Goal: Book appointment/travel/reservation

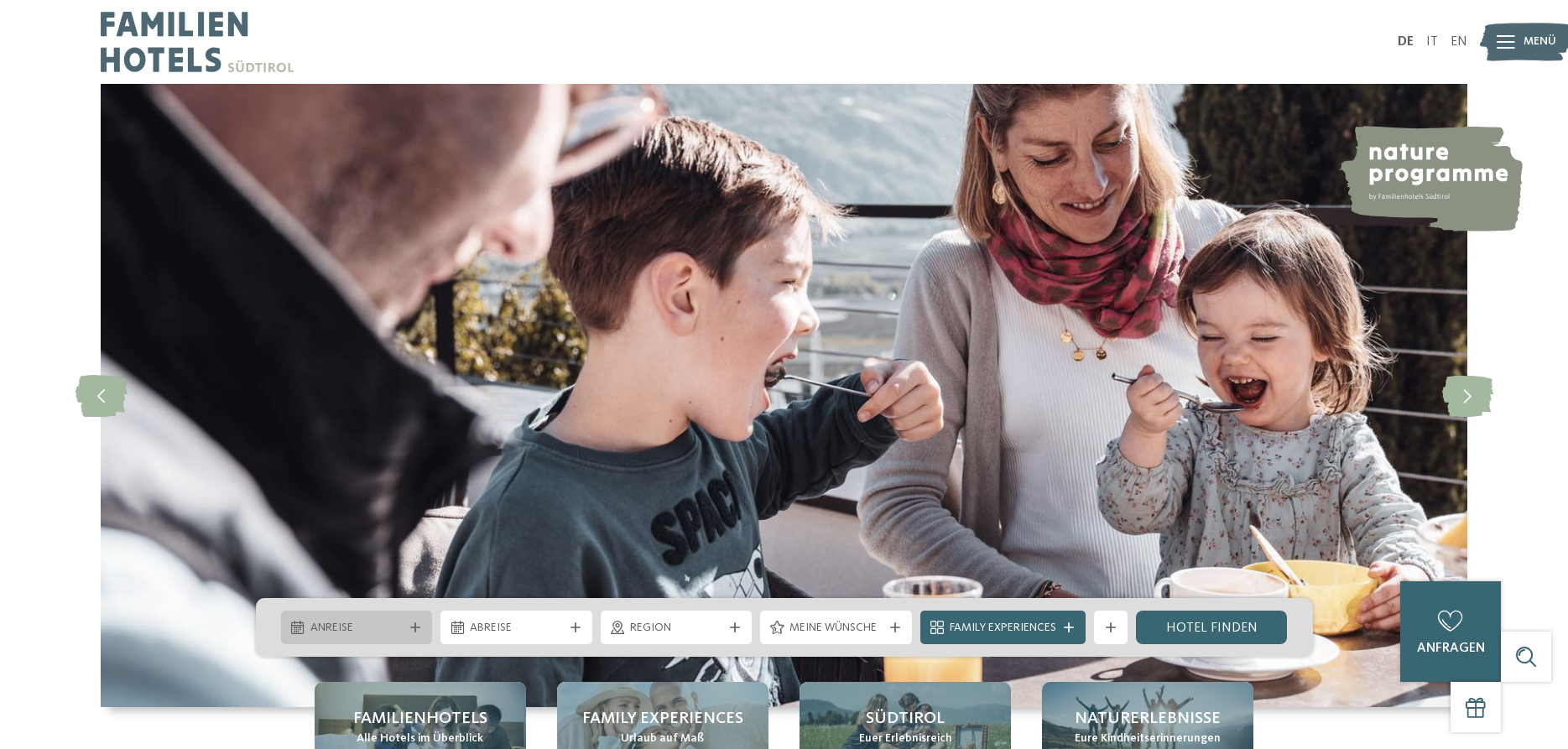
click at [365, 630] on span "Anreise" at bounding box center [357, 628] width 93 height 17
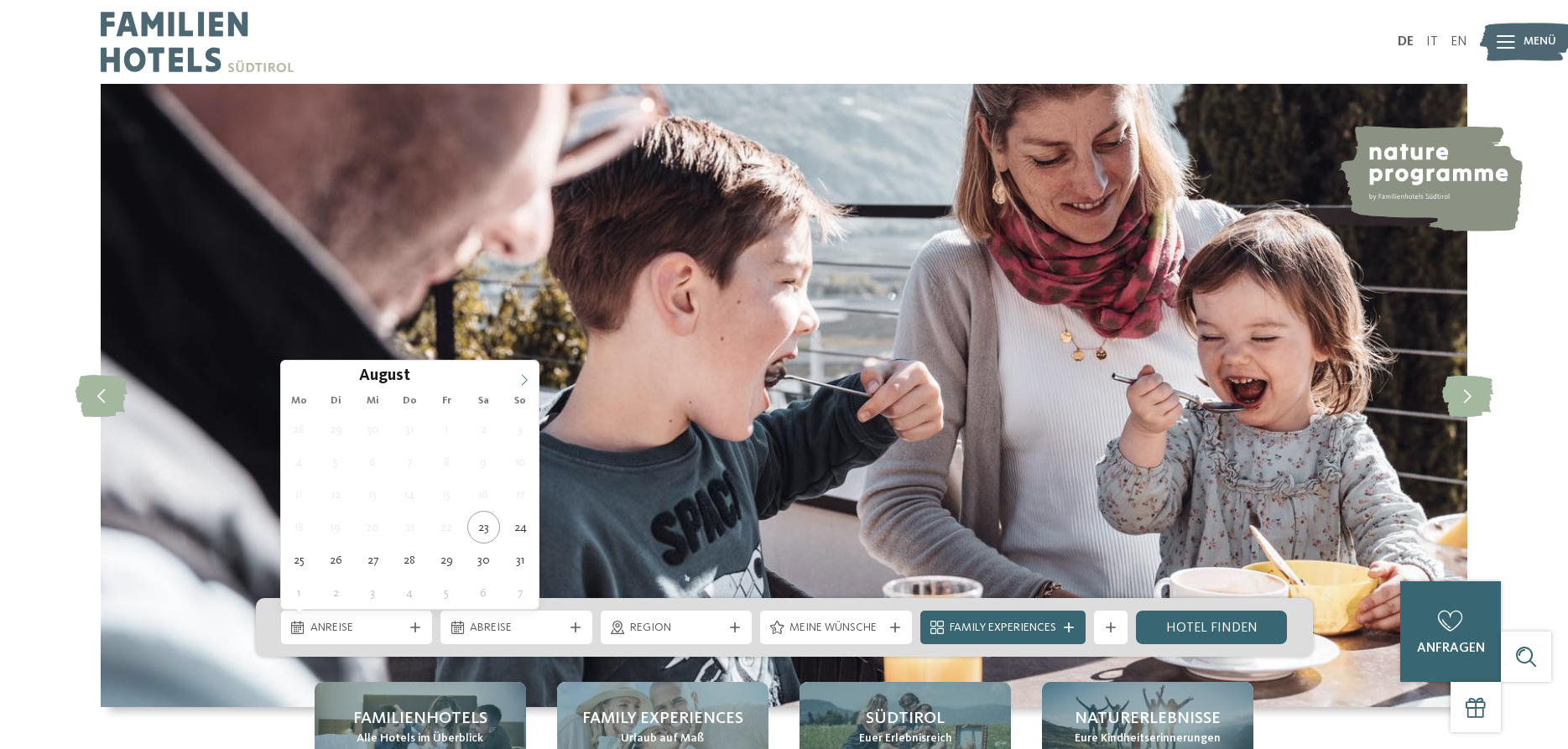
click at [526, 382] on icon at bounding box center [524, 380] width 12 height 12
click at [524, 379] on icon at bounding box center [524, 380] width 12 height 12
type input "****"
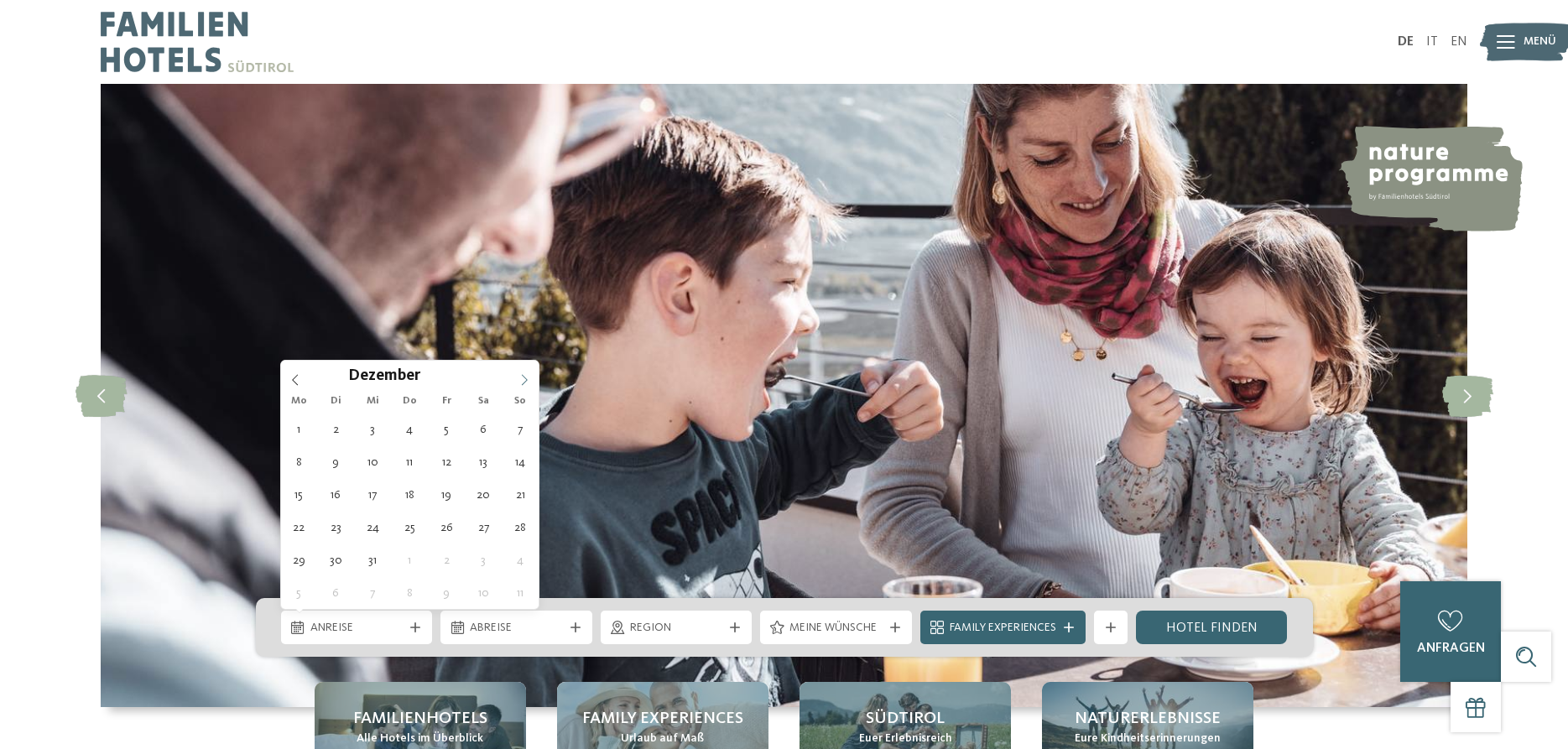
click at [524, 379] on icon at bounding box center [524, 380] width 12 height 12
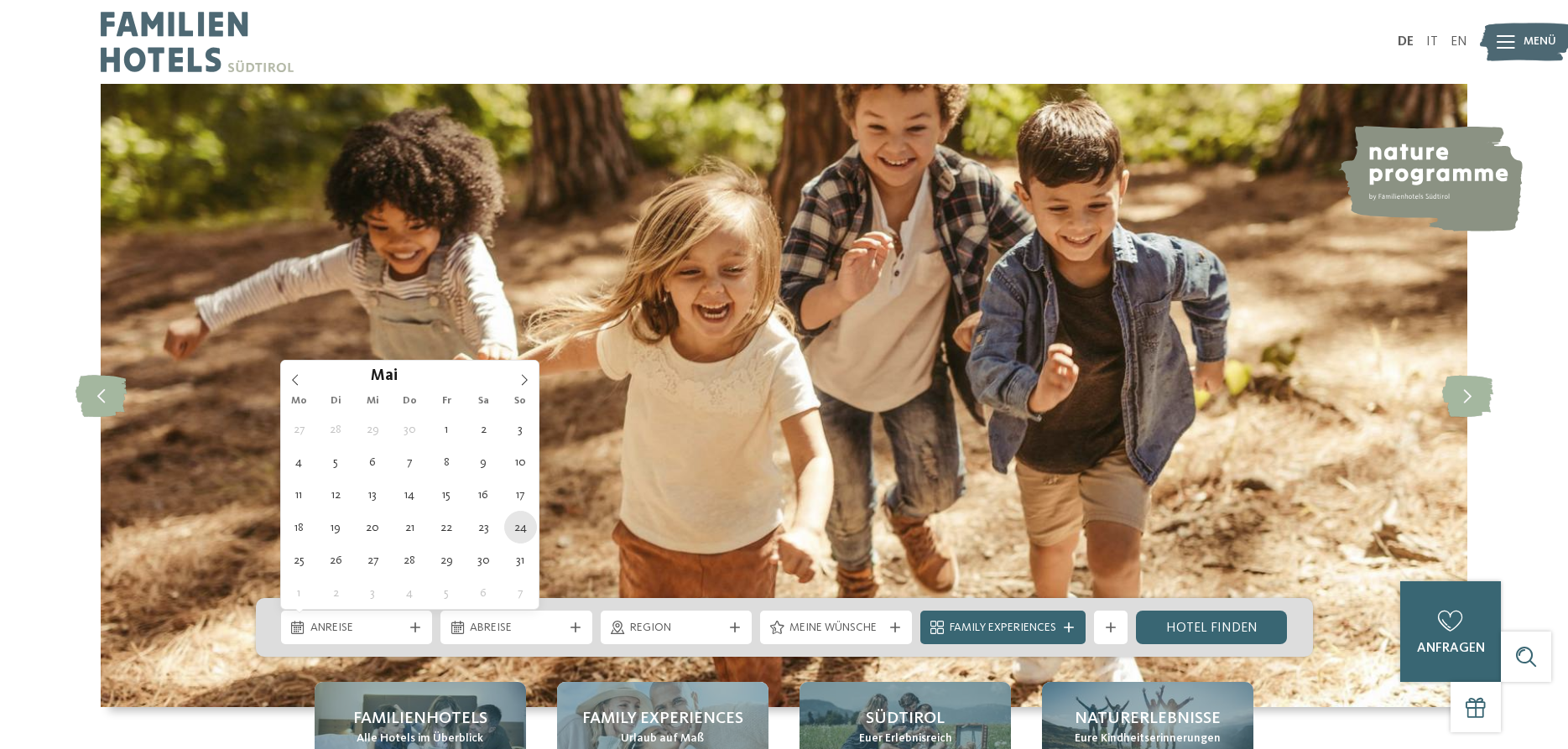
type div "[DATE]"
type input "****"
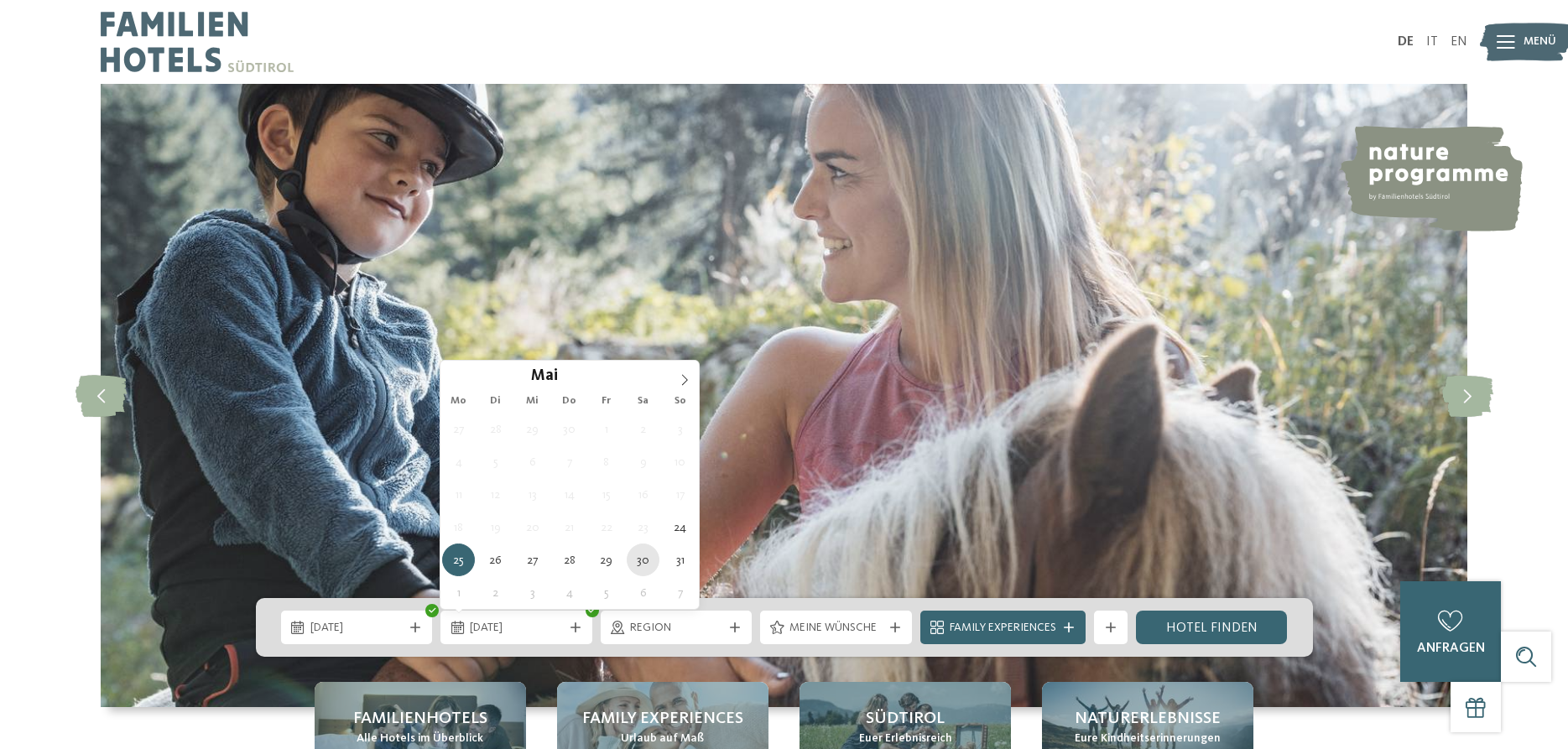
type div "[DATE]"
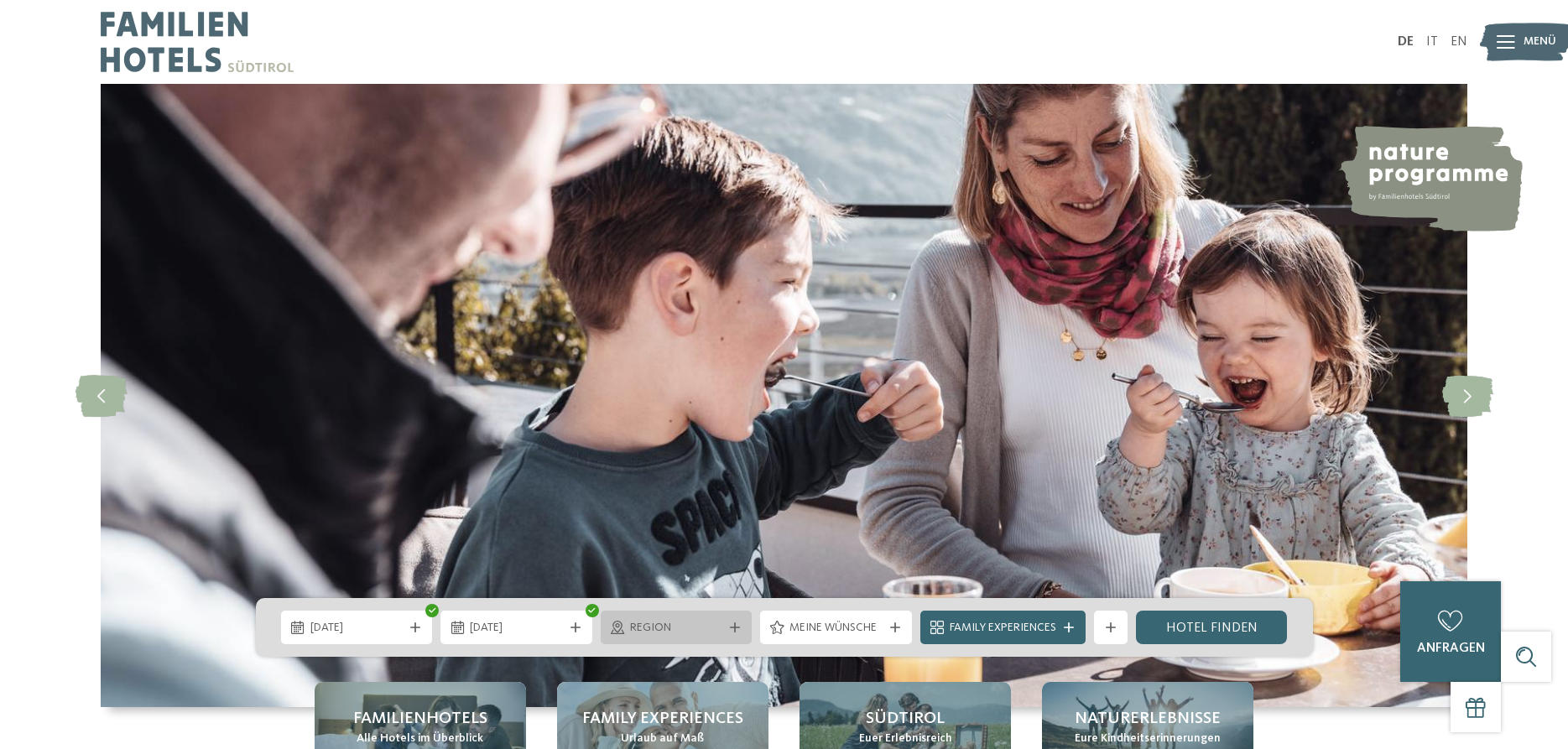
click at [735, 626] on icon at bounding box center [735, 627] width 10 height 10
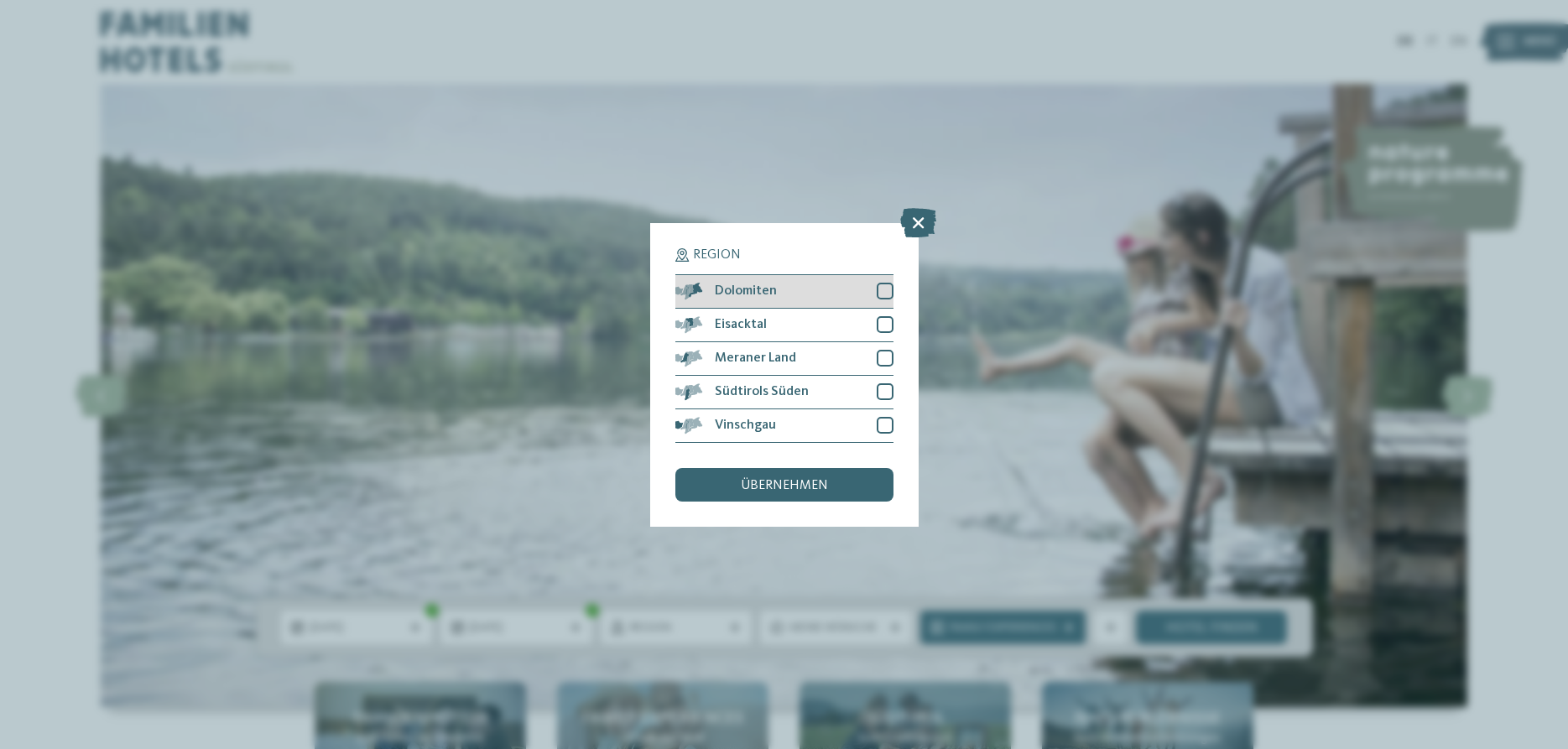
click at [883, 281] on div "Dolomiten" at bounding box center [784, 292] width 218 height 34
click at [883, 313] on div "Eisacktal" at bounding box center [784, 326] width 218 height 34
click at [893, 355] on div "Region Dolomiten [GEOGRAPHIC_DATA]" at bounding box center [784, 375] width 268 height 304
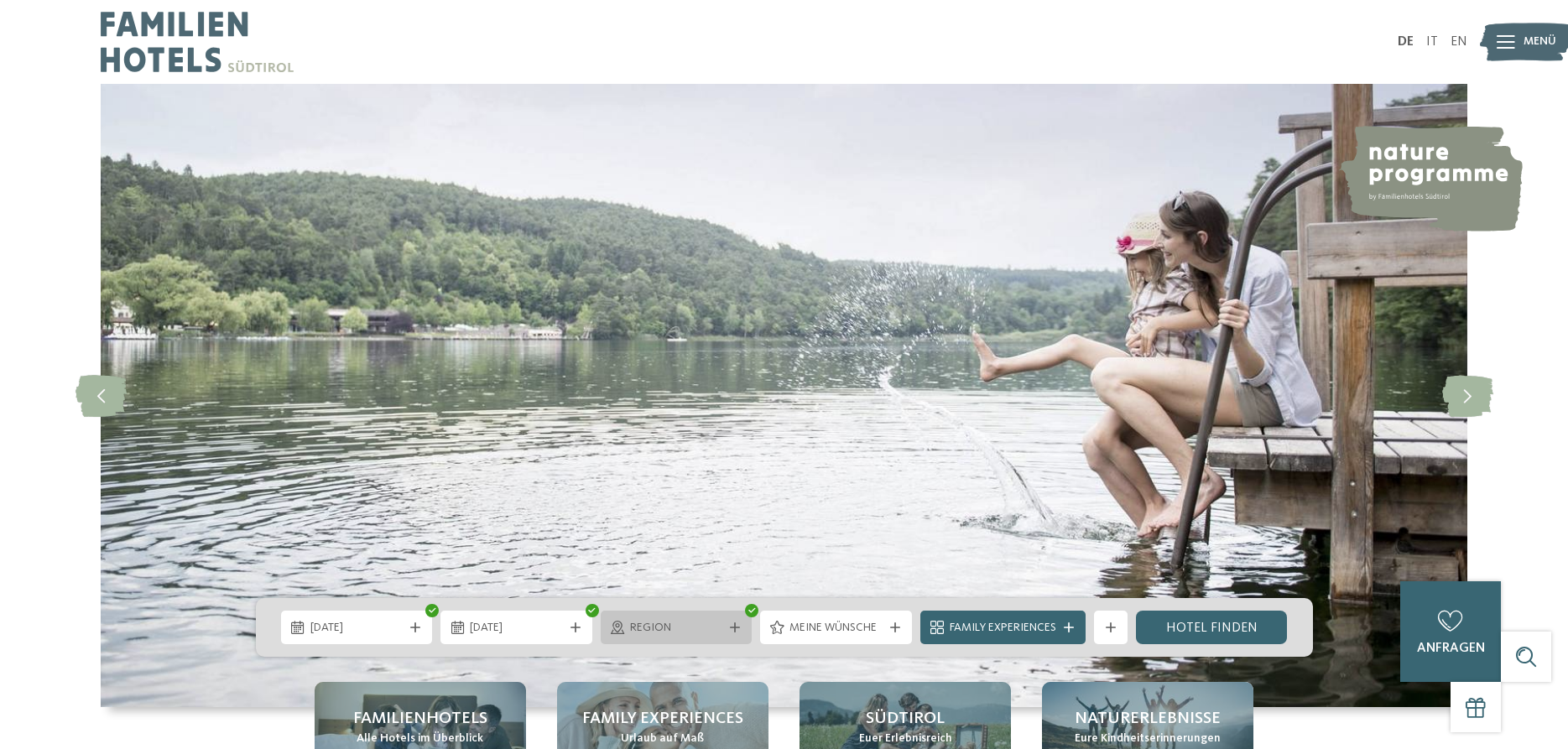
click at [614, 620] on div "Region" at bounding box center [676, 627] width 151 height 34
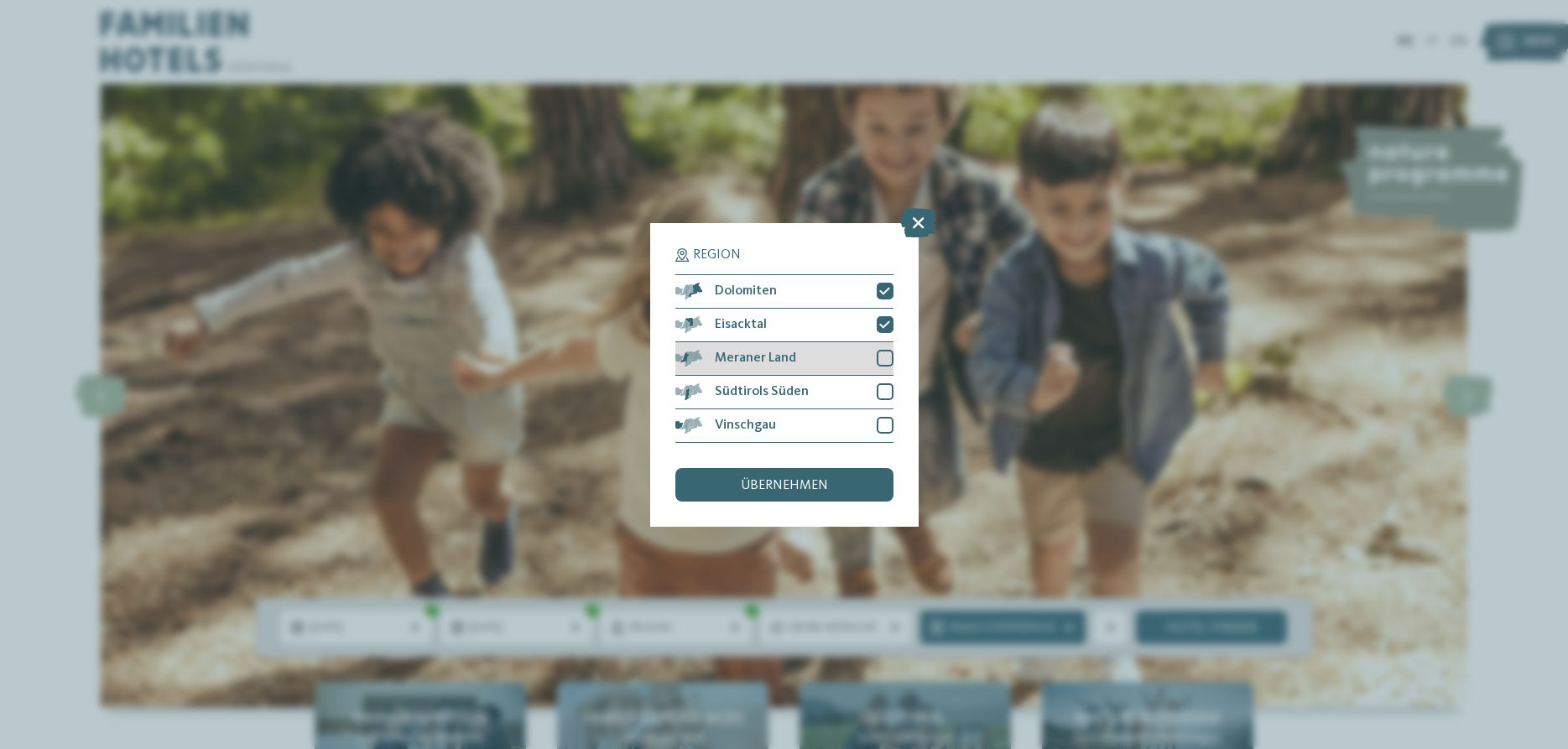
click at [881, 360] on div at bounding box center [884, 358] width 17 height 17
click at [886, 386] on div at bounding box center [884, 392] width 17 height 17
click at [886, 421] on div at bounding box center [884, 424] width 17 height 17
drag, startPoint x: 819, startPoint y: 475, endPoint x: 714, endPoint y: 563, distance: 137.0
click at [818, 475] on div "übernehmen" at bounding box center [784, 485] width 218 height 34
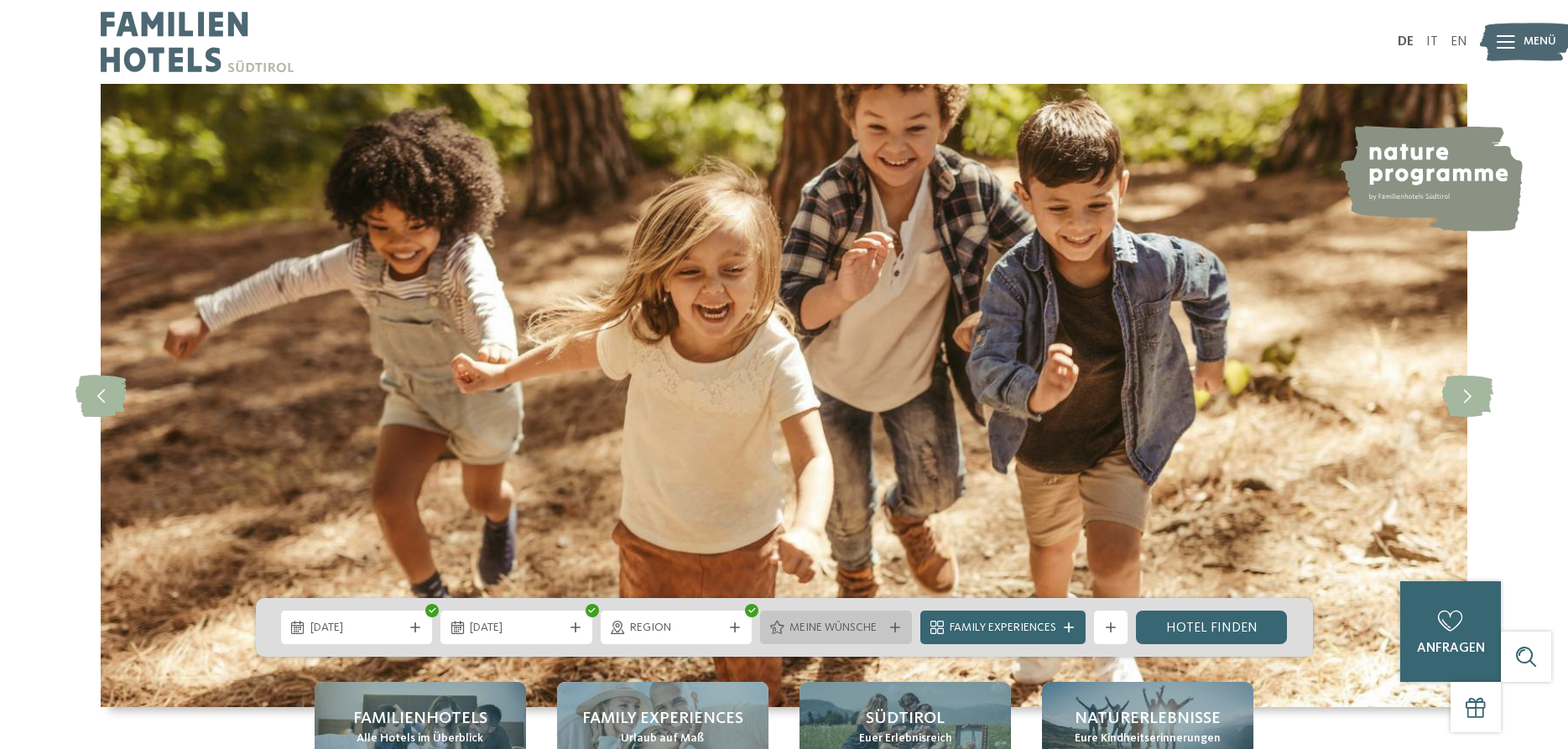
click at [887, 618] on div "Meine Wünsche" at bounding box center [835, 627] width 151 height 34
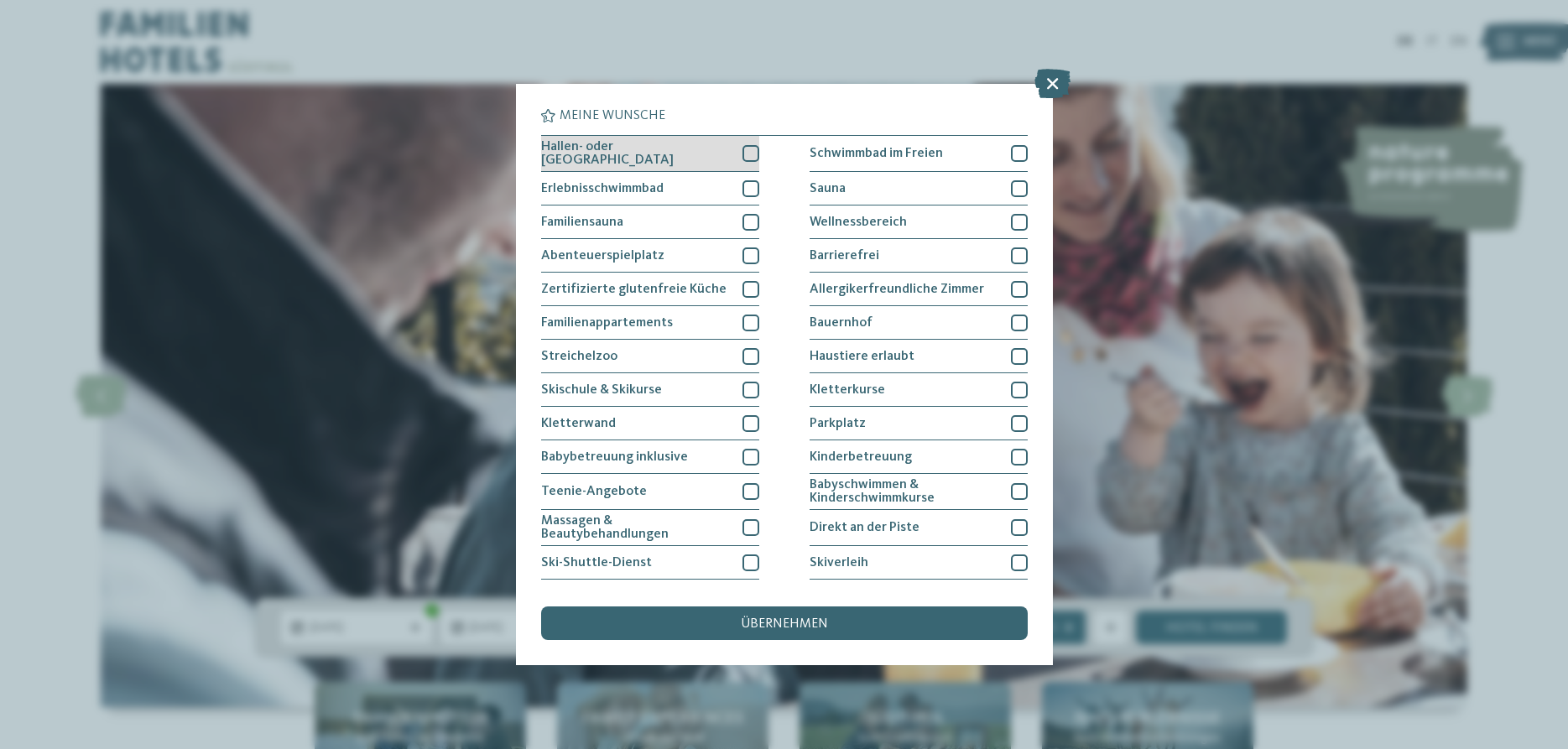
click at [751, 149] on div at bounding box center [751, 153] width 17 height 17
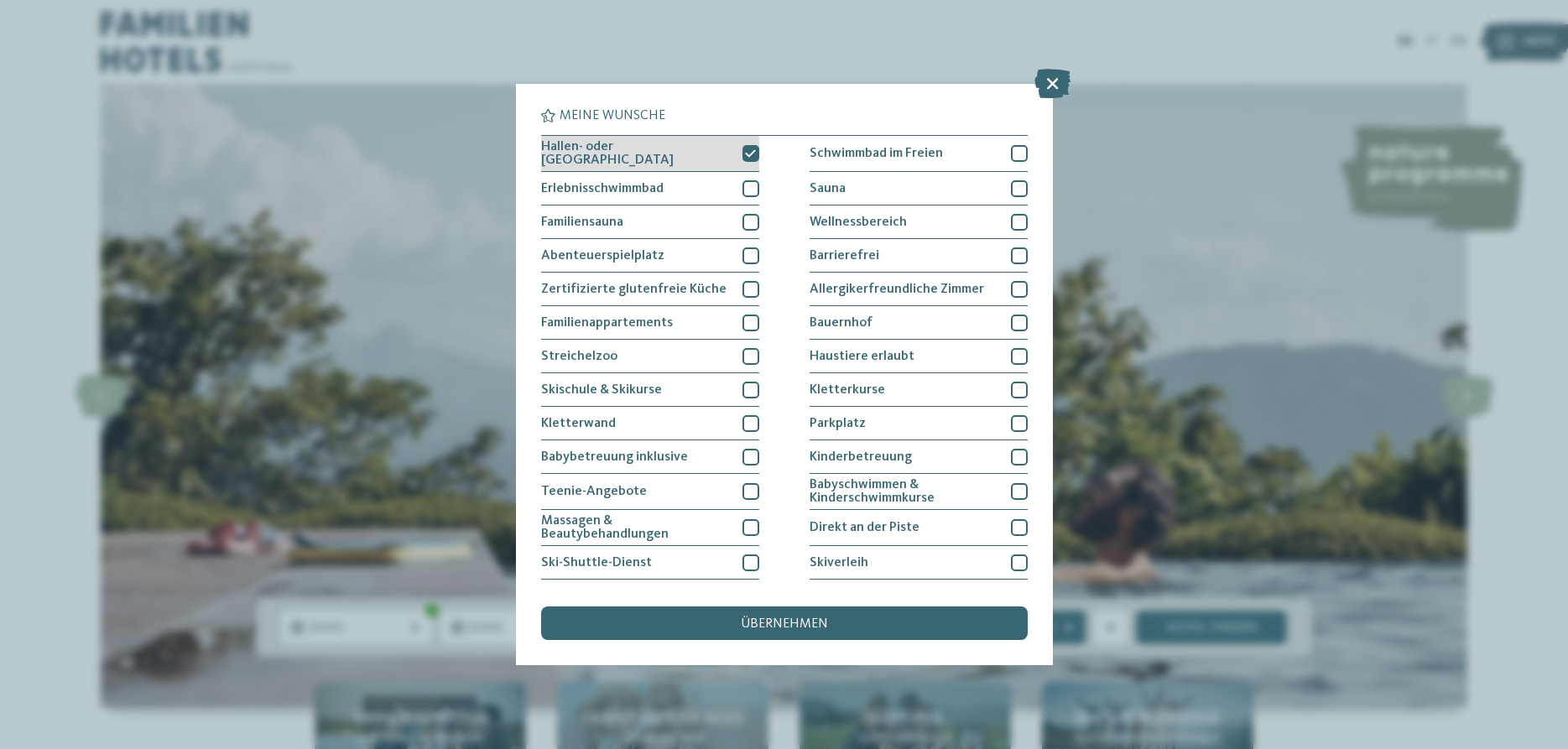
click at [750, 151] on icon at bounding box center [750, 153] width 11 height 10
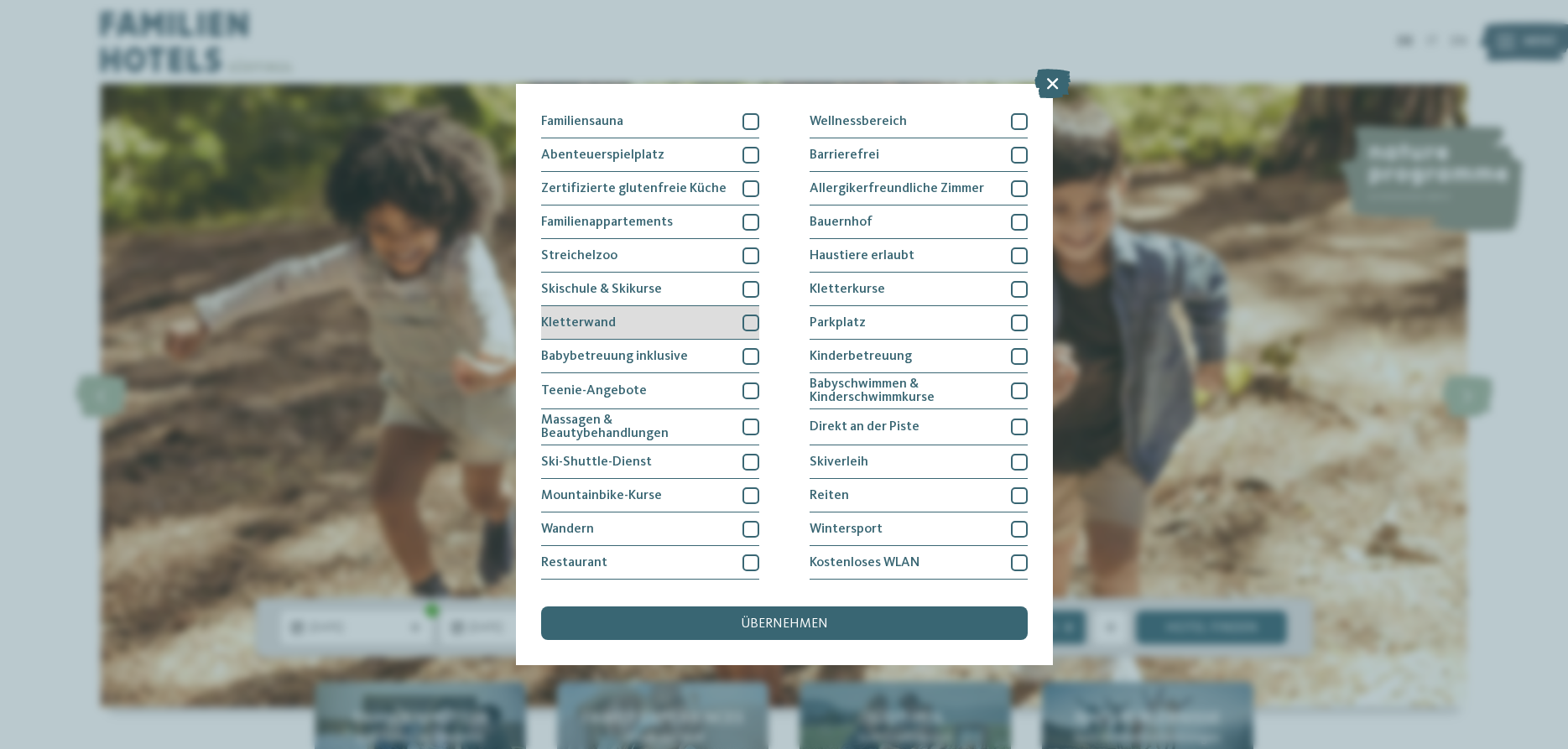
scroll to position [130, 0]
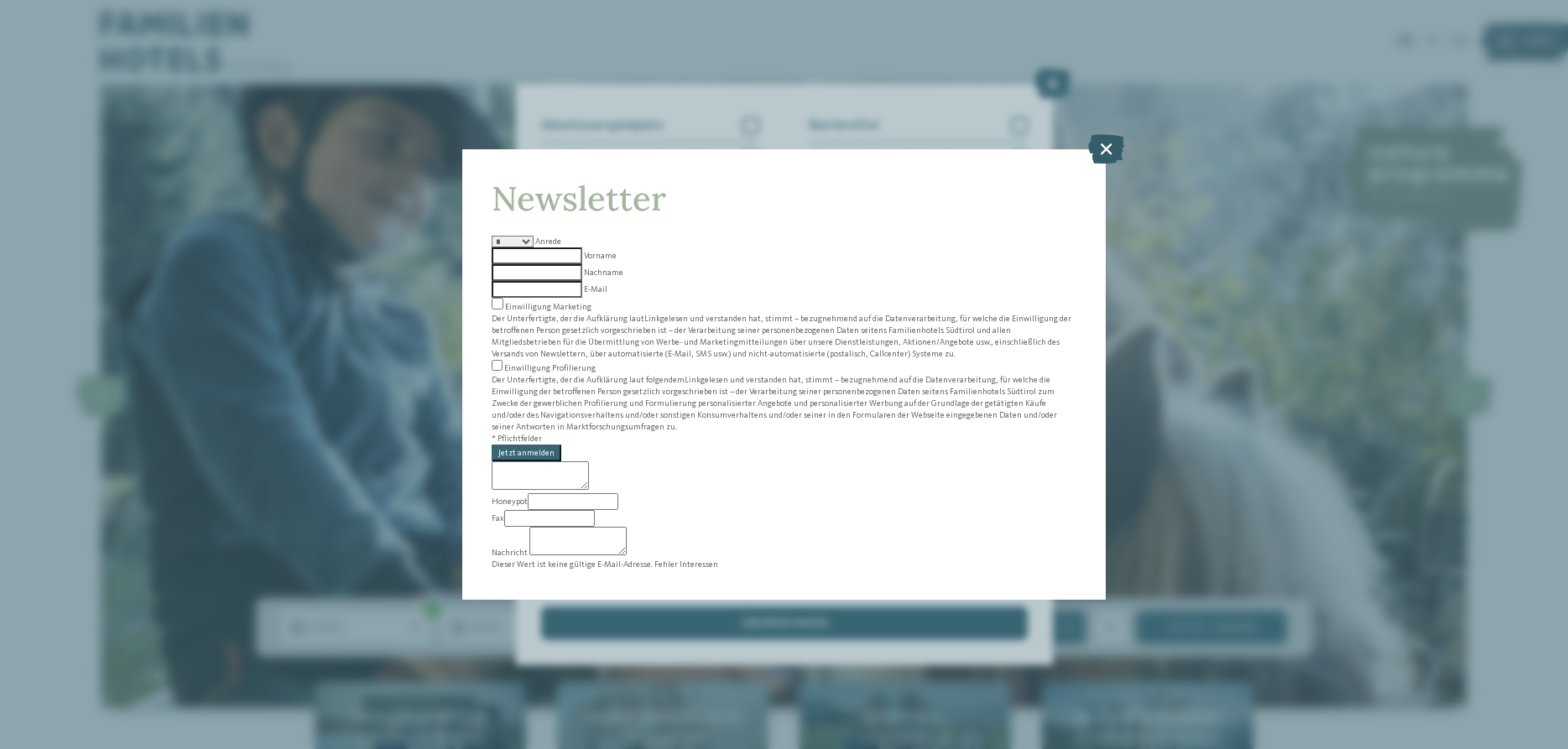
click at [1102, 163] on icon at bounding box center [1106, 149] width 36 height 30
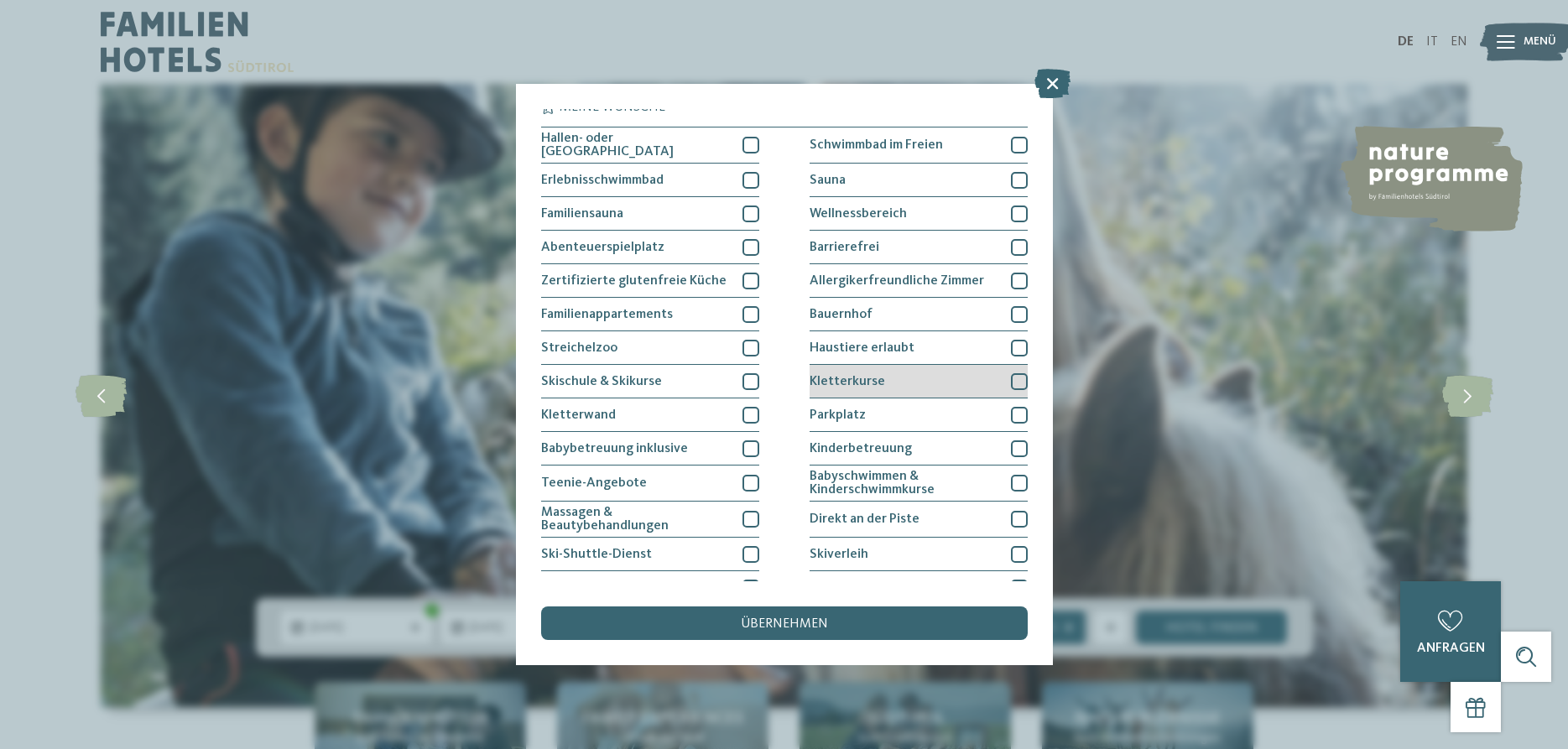
scroll to position [0, 0]
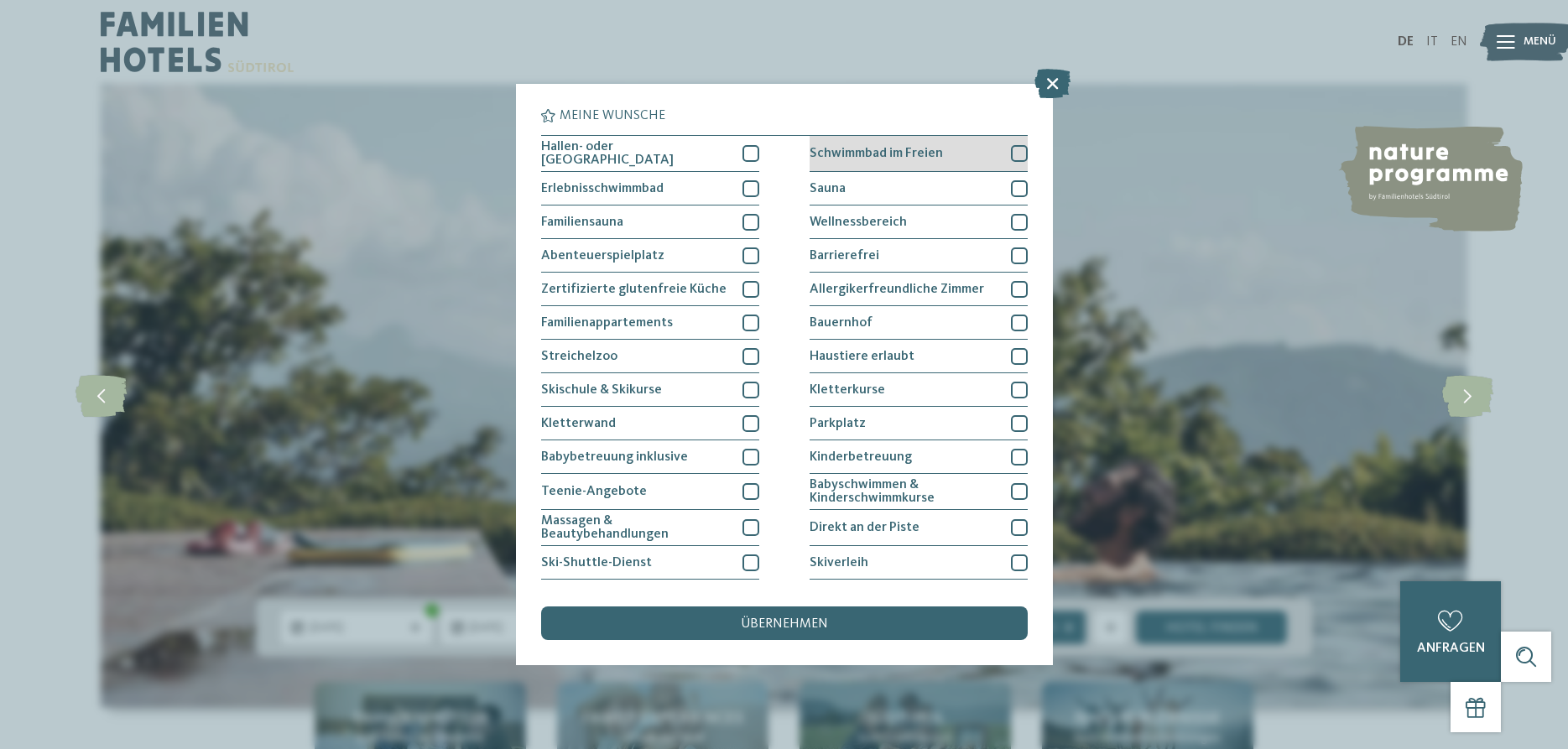
click at [1014, 151] on div at bounding box center [1019, 153] width 17 height 17
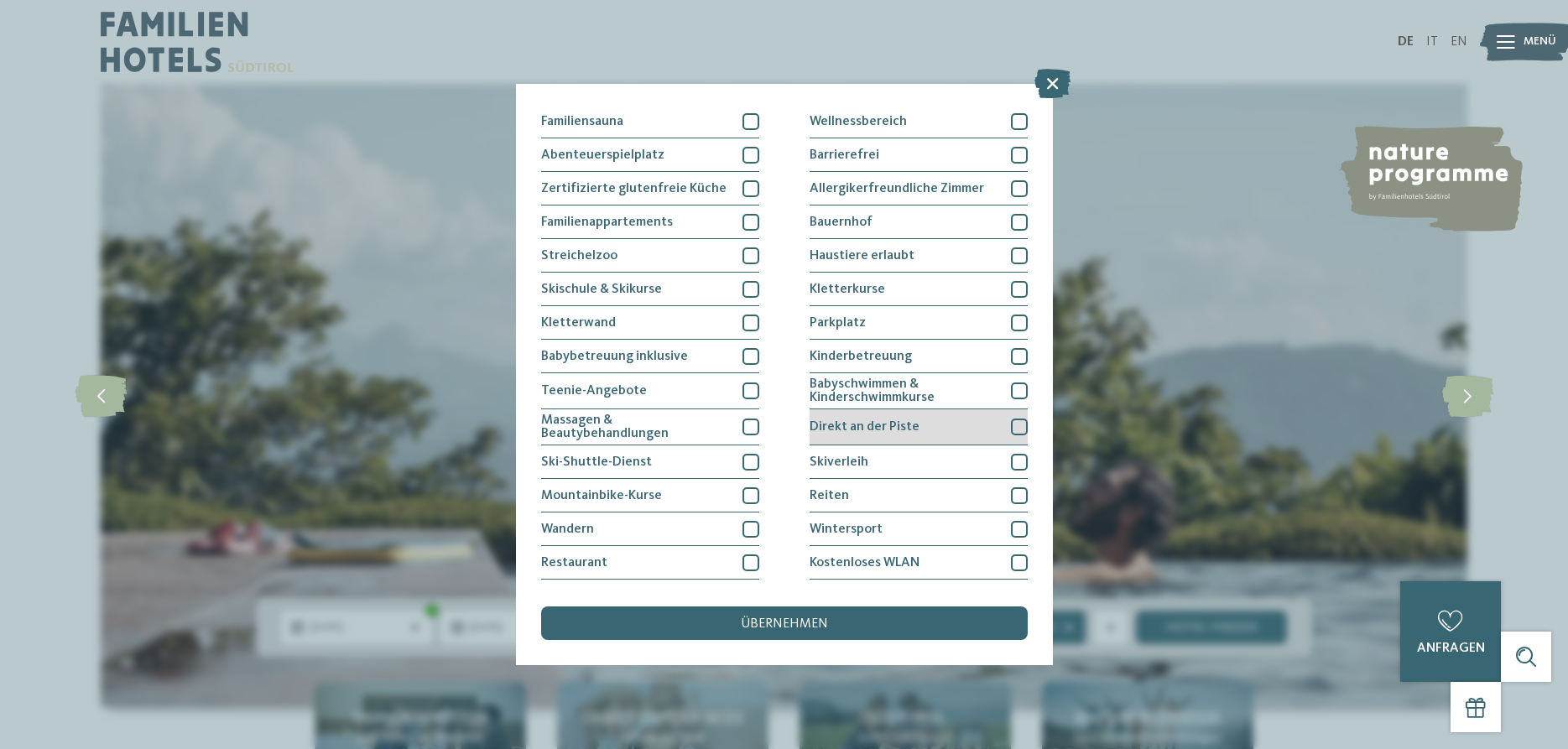
scroll to position [130, 0]
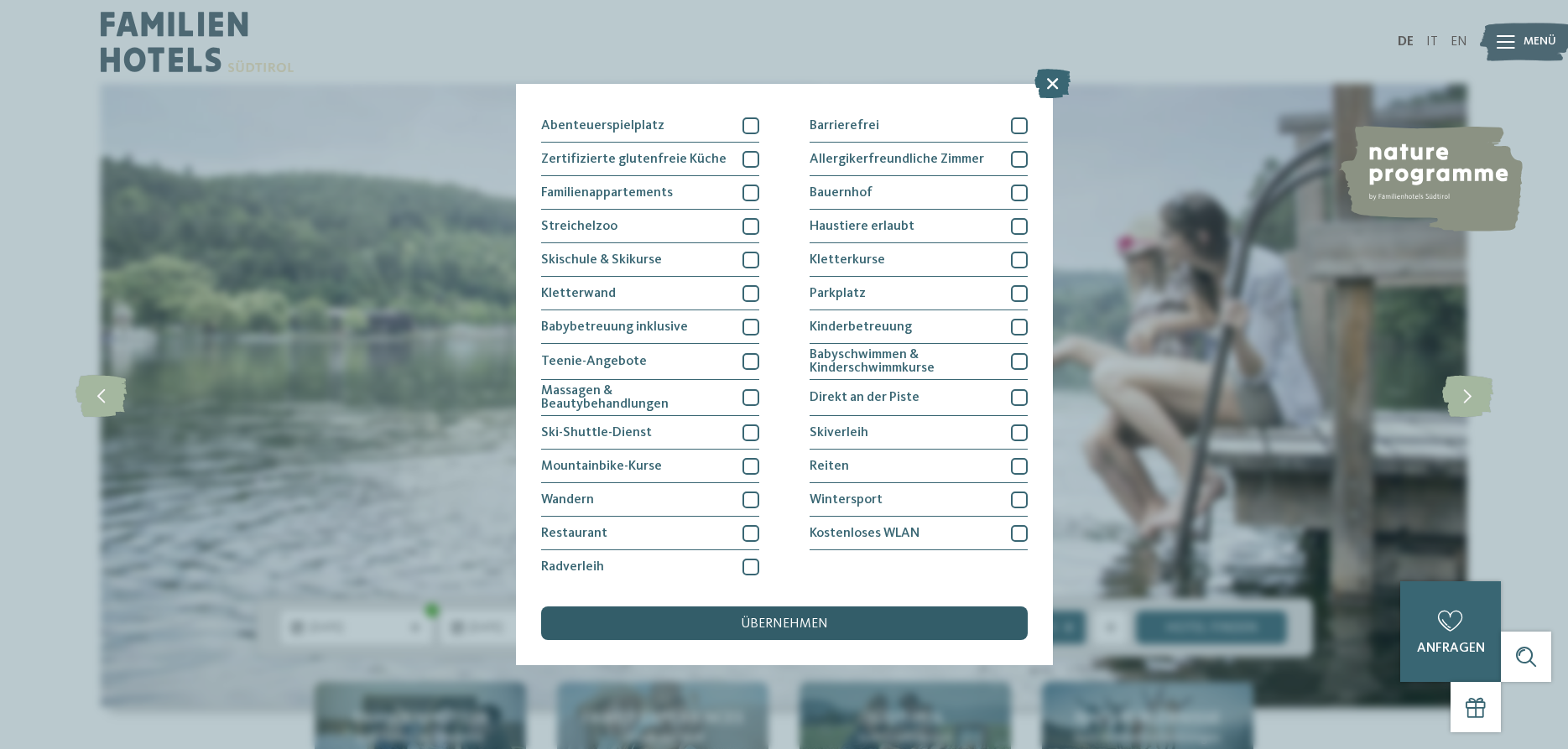
click at [804, 618] on span "übernehmen" at bounding box center [784, 624] width 87 height 14
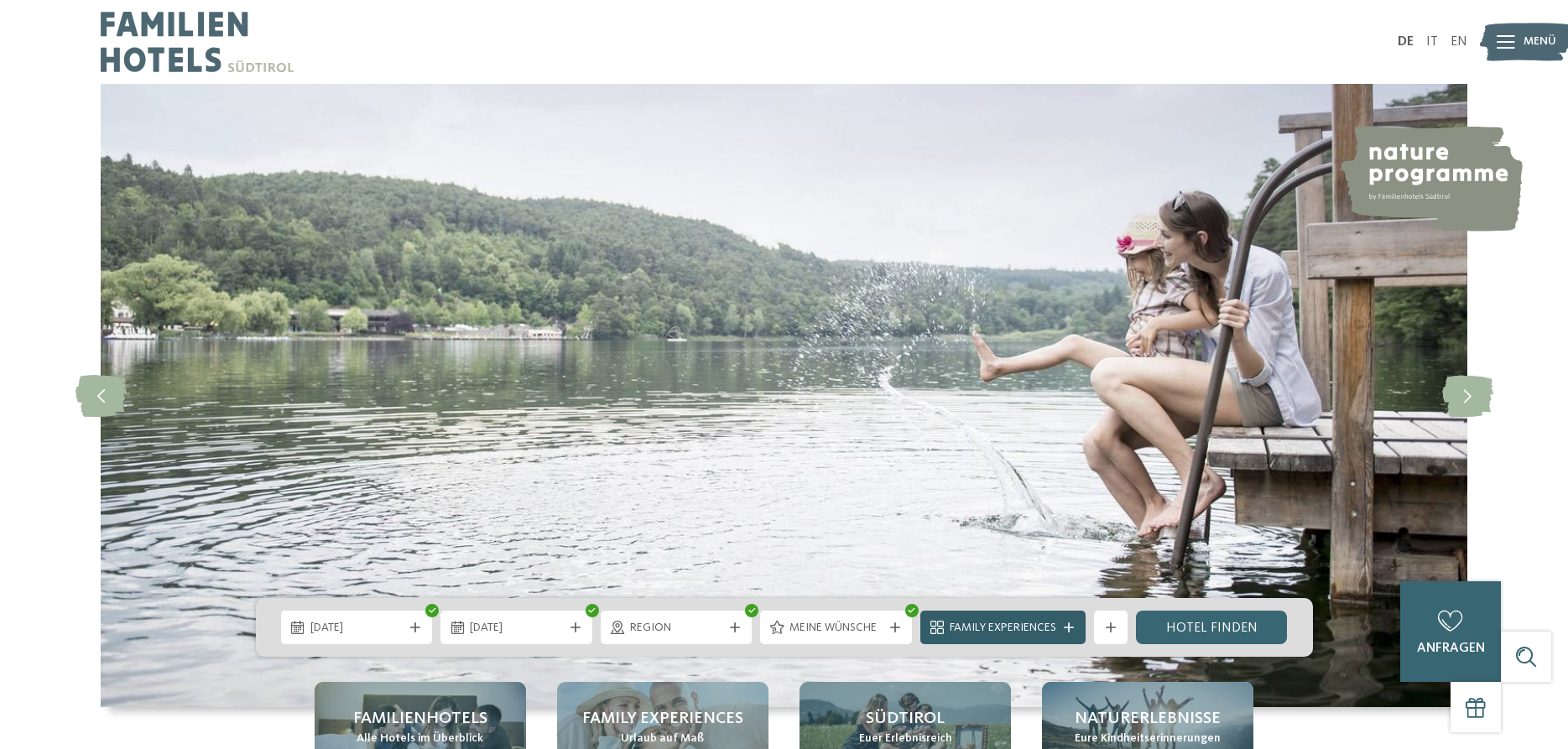
click at [1068, 623] on icon at bounding box center [1068, 627] width 10 height 10
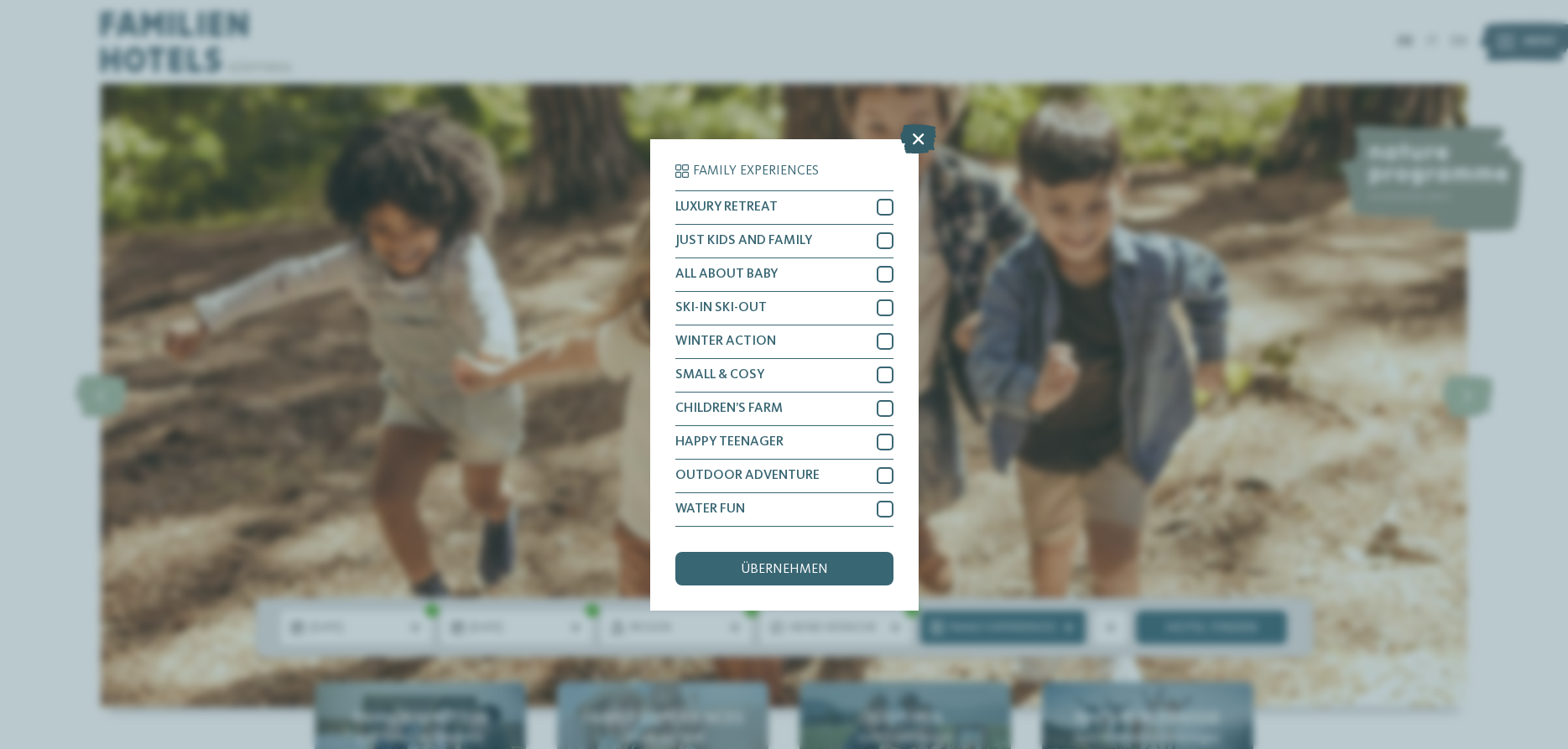
click at [915, 138] on icon at bounding box center [918, 139] width 36 height 30
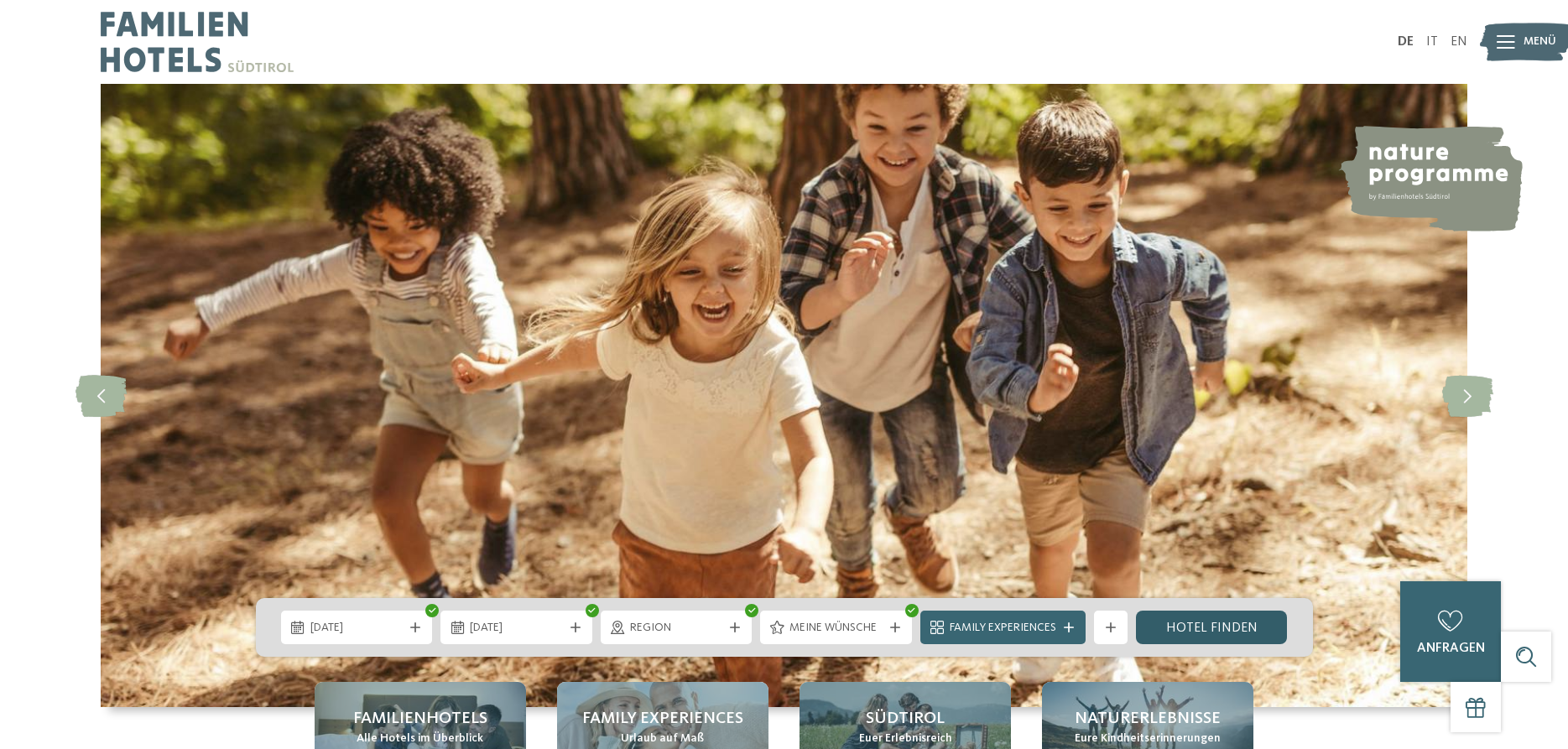
click at [1207, 621] on link "Hotel finden" at bounding box center [1211, 627] width 151 height 34
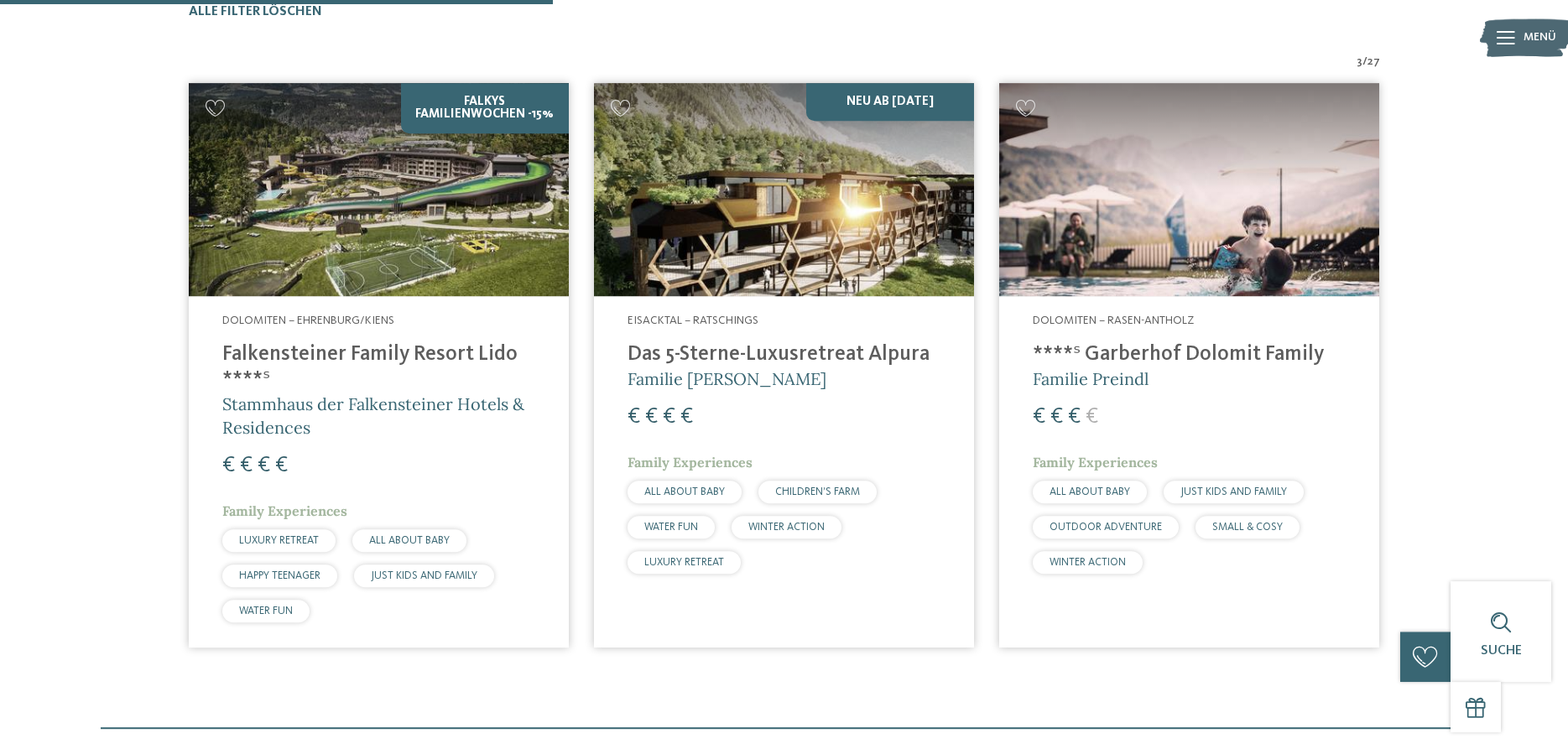
scroll to position [514, 0]
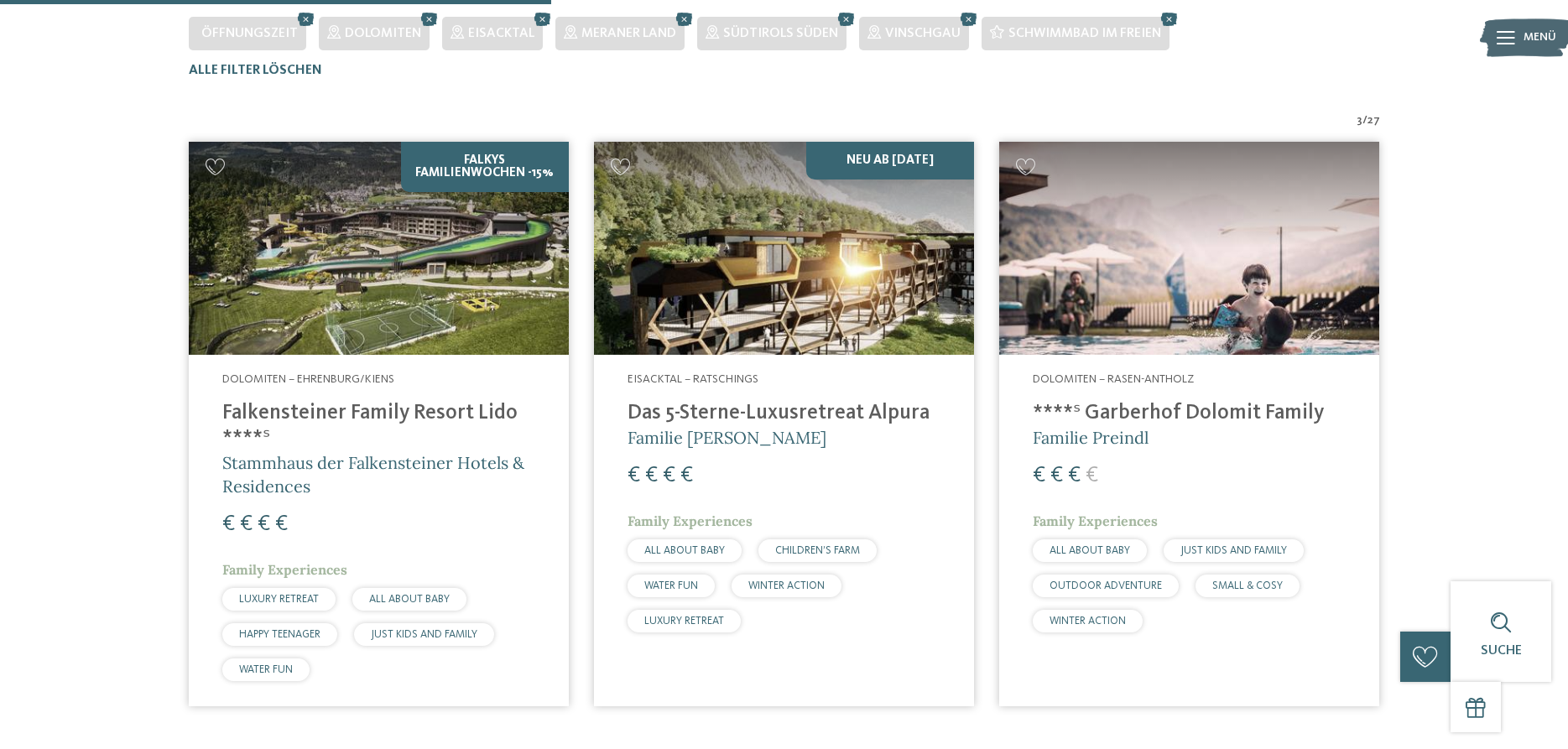
click at [1365, 118] on span "/" at bounding box center [1364, 121] width 5 height 17
drag, startPoint x: 1409, startPoint y: 224, endPoint x: 1337, endPoint y: 234, distance: 72.7
click at [1340, 234] on div "3 / 27 Falkys Familienwochen -15% Dolomiten – Ehrenburg/Kiens Falkensteiner Fam…" at bounding box center [784, 416] width 1393 height 607
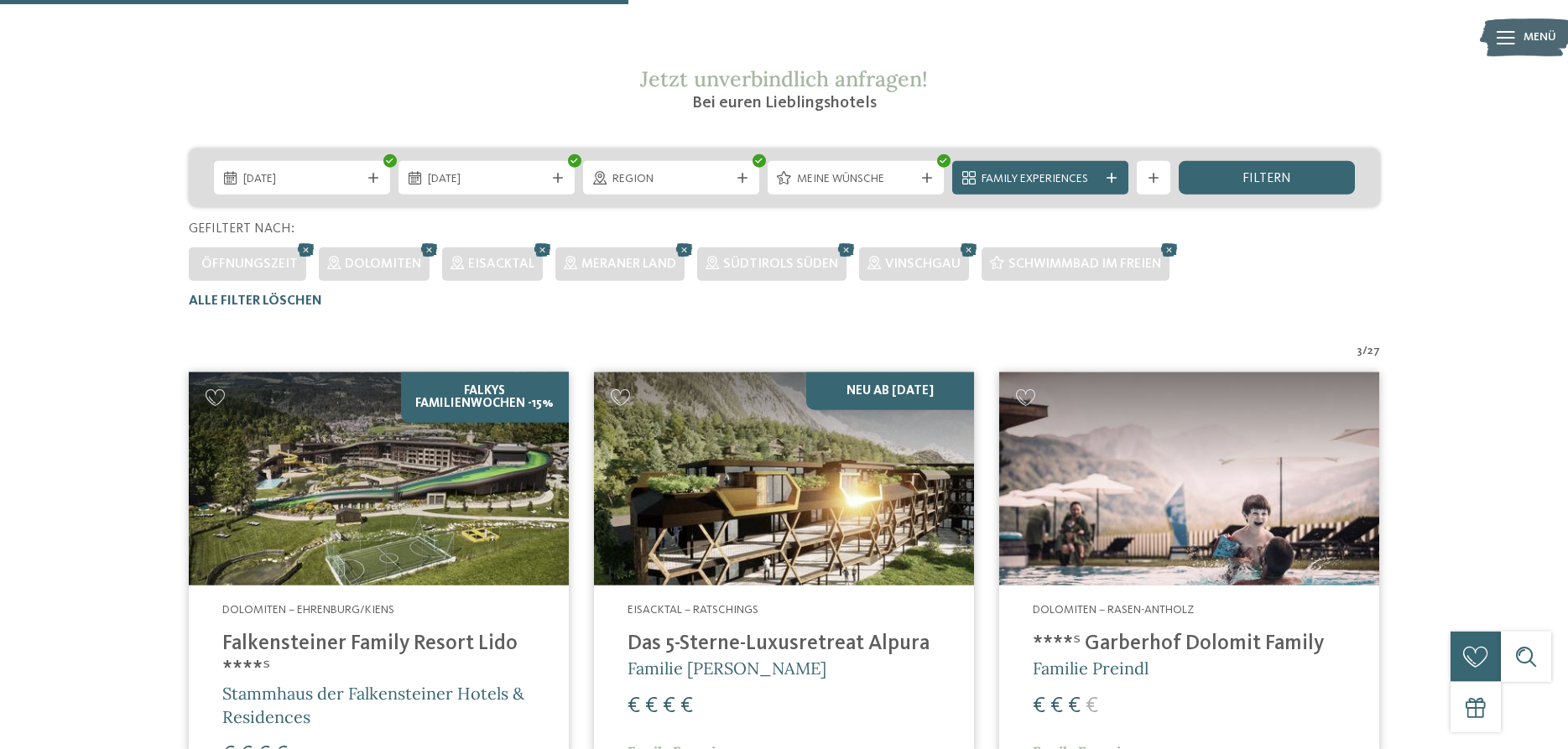
scroll to position [600, 0]
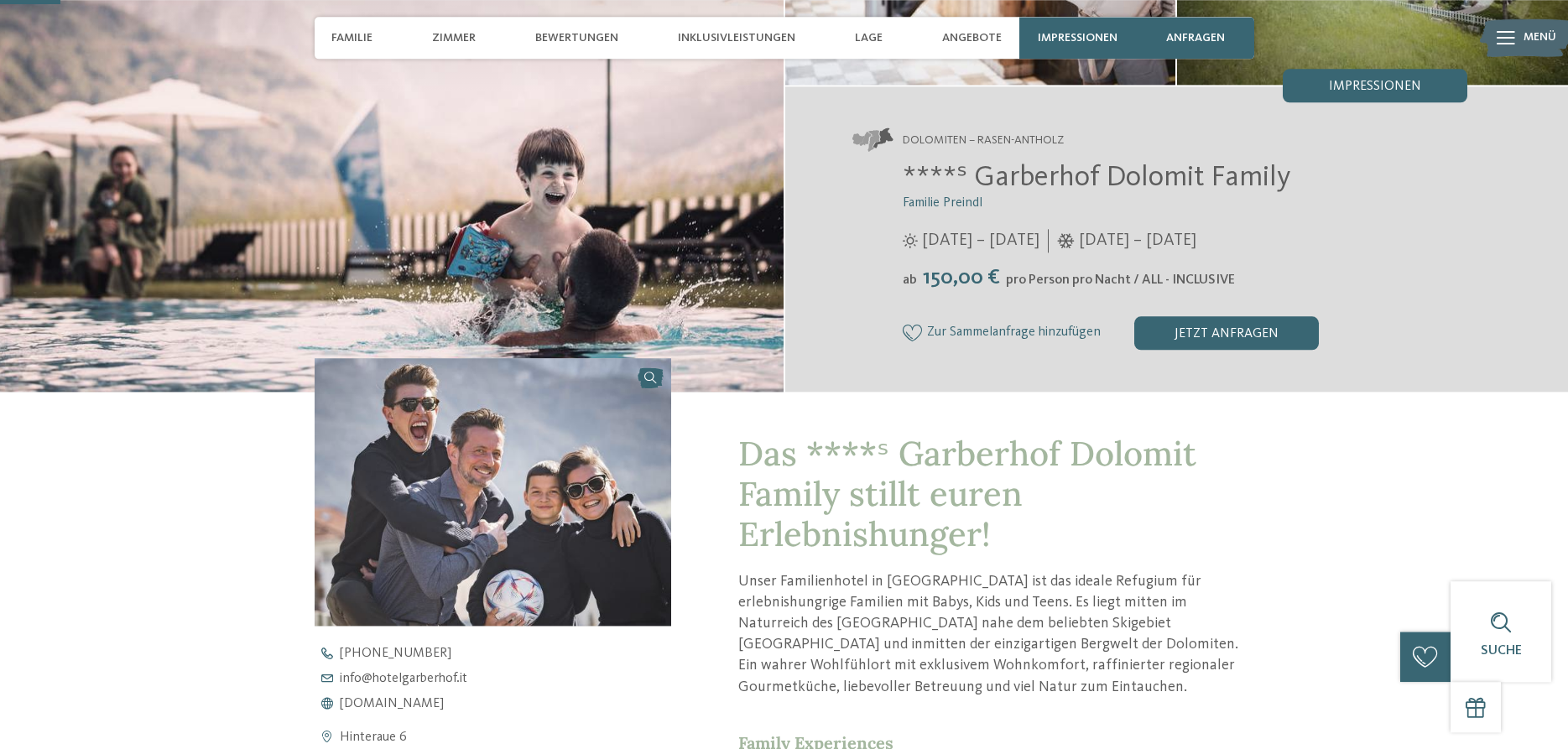
scroll to position [257, 0]
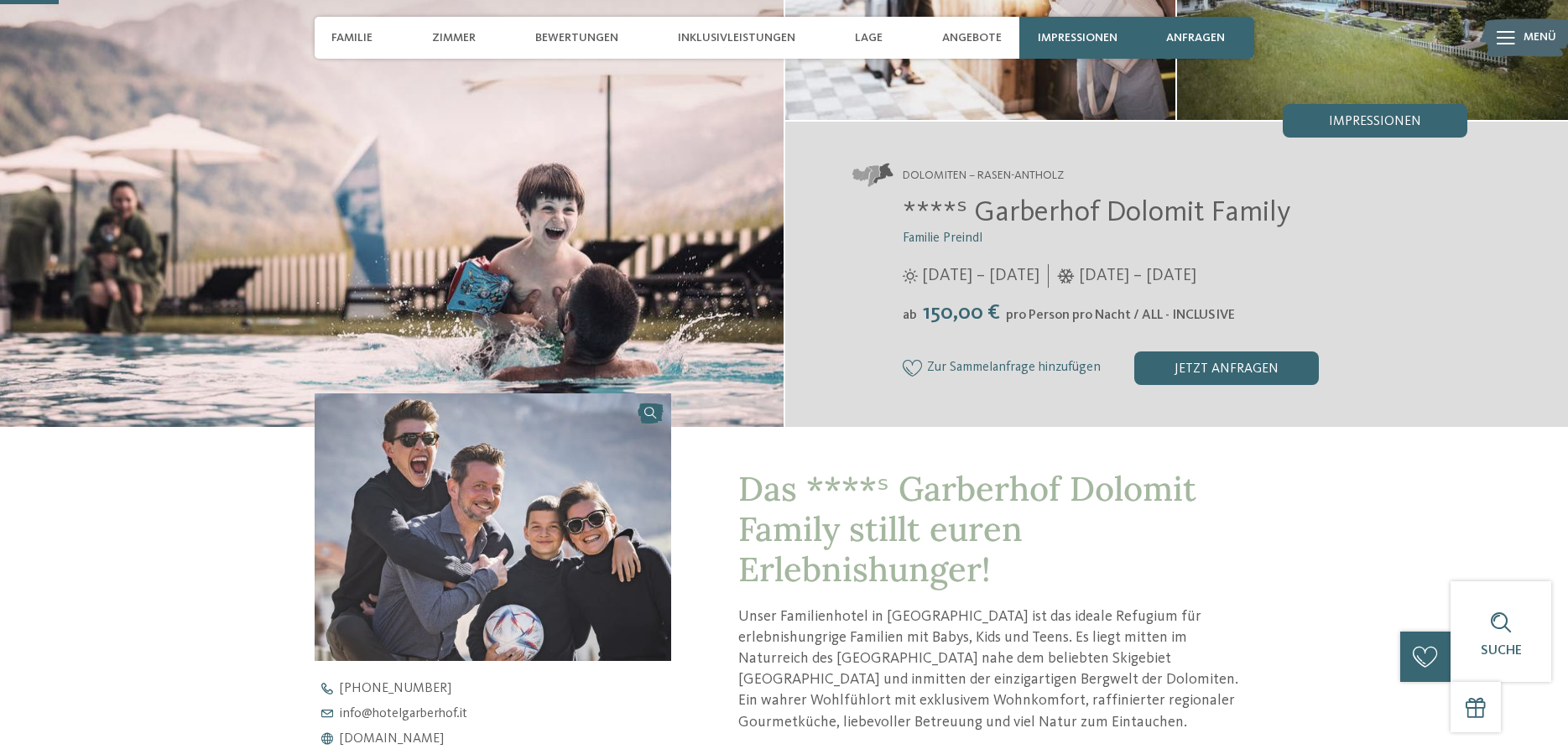
click at [951, 272] on span "07.06. – 07.11.2025" at bounding box center [980, 276] width 118 height 24
click at [1226, 362] on div "jetzt anfragen" at bounding box center [1227, 368] width 185 height 34
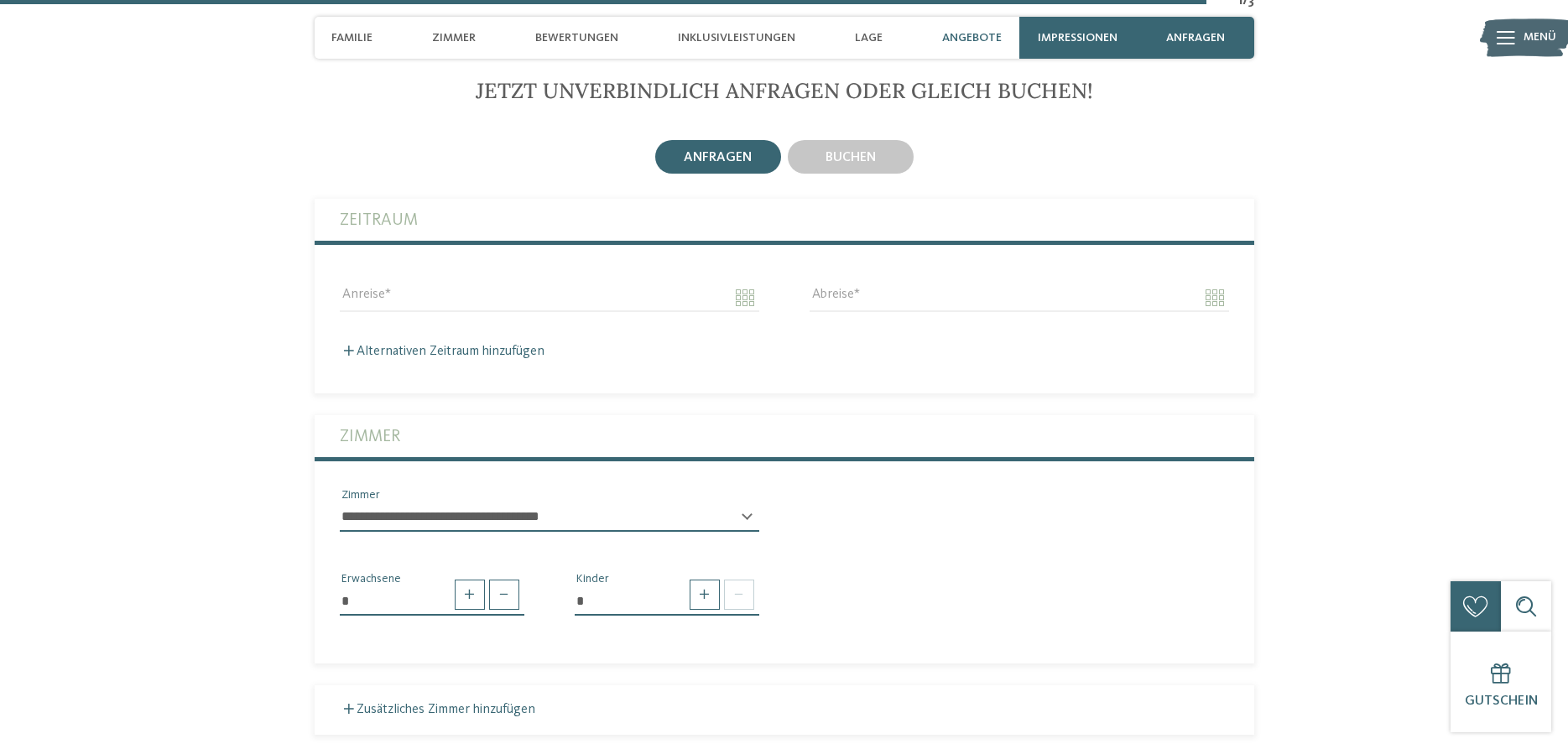
scroll to position [4881, 0]
